Goal: Task Accomplishment & Management: Manage account settings

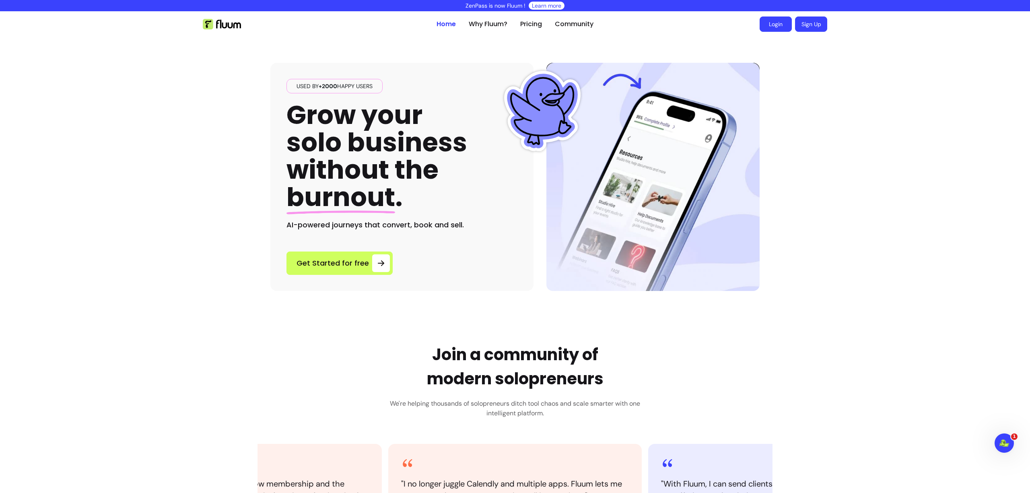
click at [781, 22] on link "Login" at bounding box center [776, 23] width 32 height 15
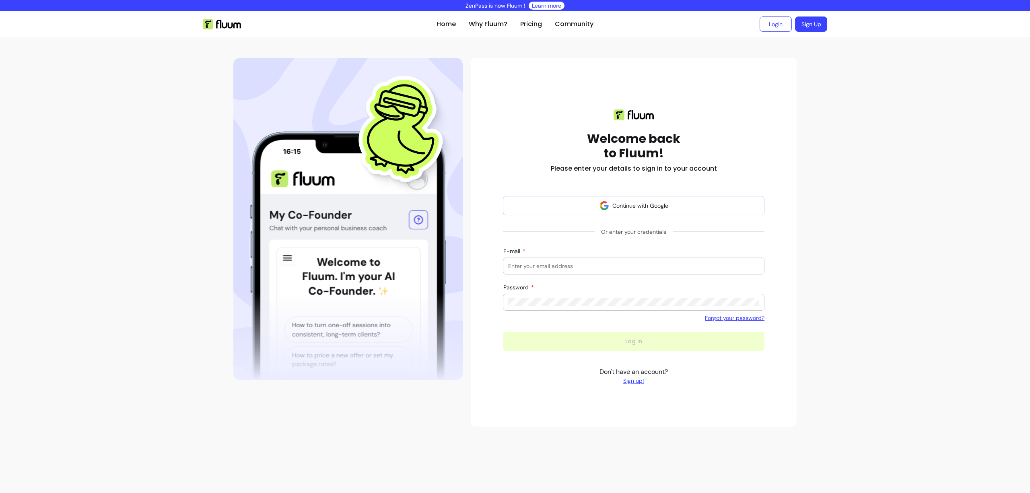
click at [566, 265] on input "E-mail" at bounding box center [633, 266] width 251 height 8
type input "[EMAIL_ADDRESS][DOMAIN_NAME]"
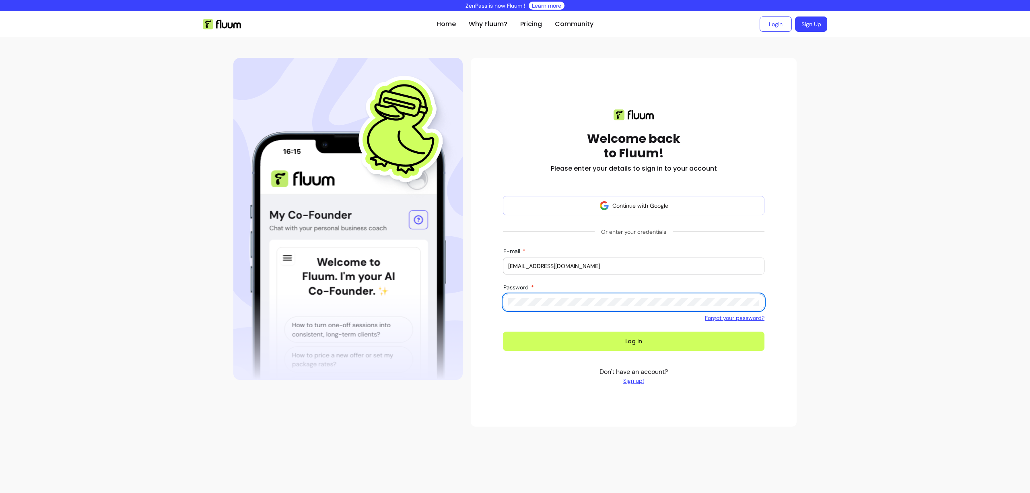
click at [503, 332] on button "Log in" at bounding box center [634, 341] width 262 height 19
